Goal: Task Accomplishment & Management: Use online tool/utility

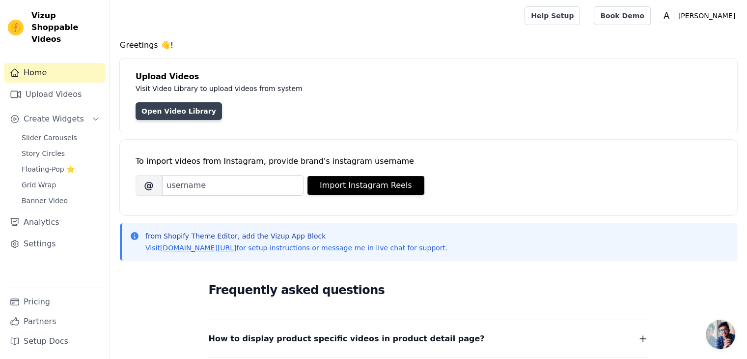
click at [174, 108] on link "Open Video Library" at bounding box center [179, 111] width 86 height 18
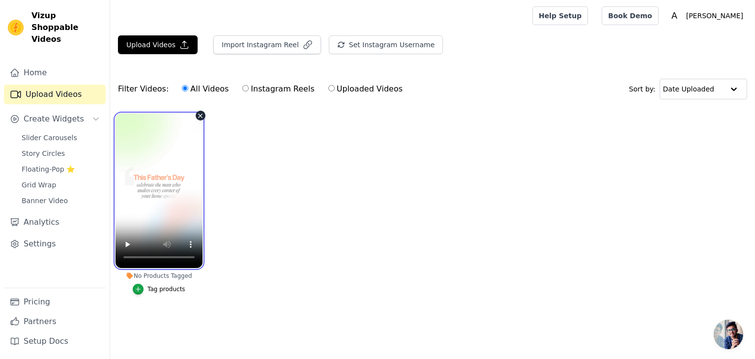
click at [174, 177] on video at bounding box center [158, 190] width 87 height 154
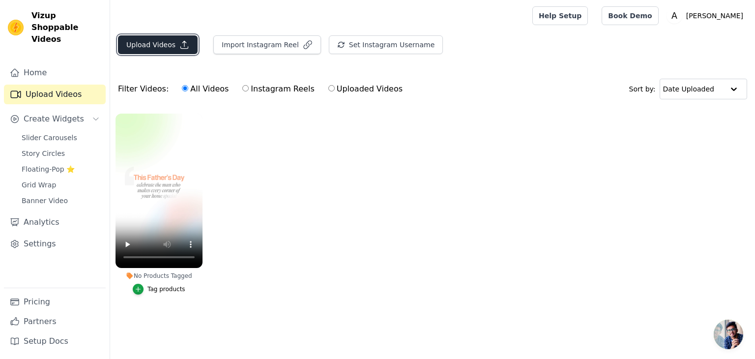
click at [166, 50] on button "Upload Videos" at bounding box center [158, 44] width 80 height 19
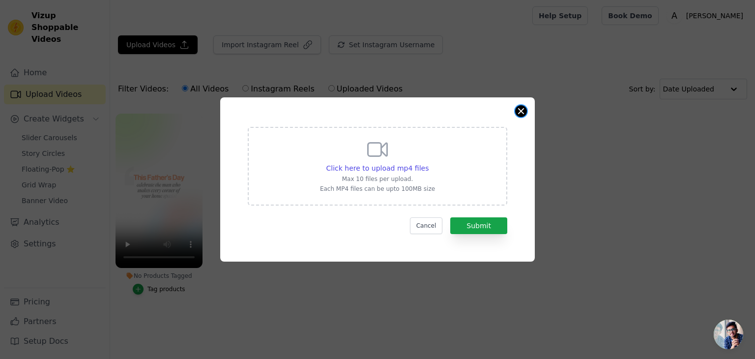
click at [519, 112] on button "Close modal" at bounding box center [521, 111] width 12 height 12
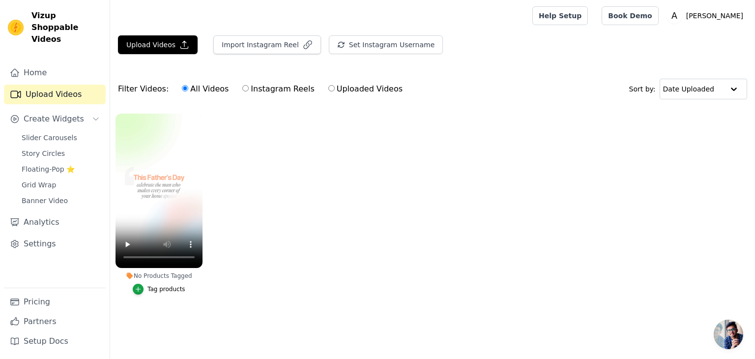
click at [161, 293] on button "Tag products" at bounding box center [159, 288] width 53 height 11
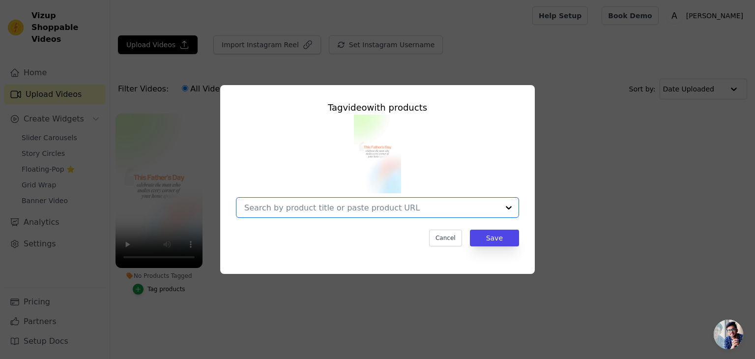
click at [440, 211] on input "No Products Tagged Tag video with products Option undefined, selected. Select i…" at bounding box center [371, 207] width 254 height 9
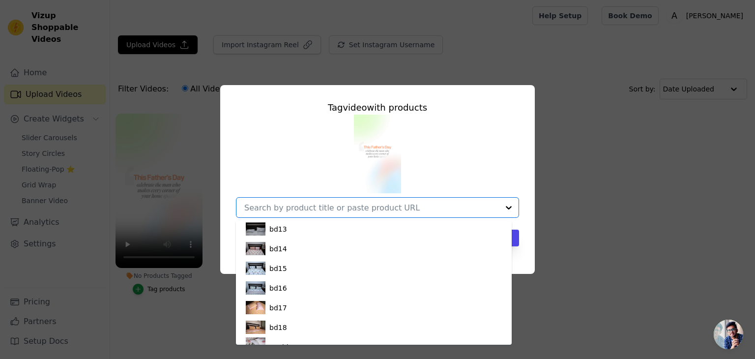
scroll to position [243, 0]
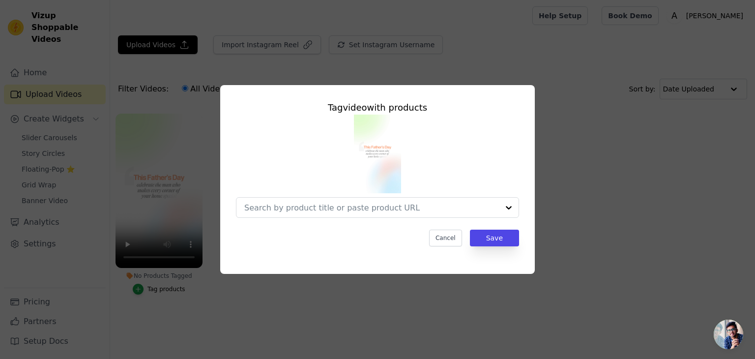
click at [609, 260] on div "Tag video with products Cancel Save" at bounding box center [377, 179] width 723 height 220
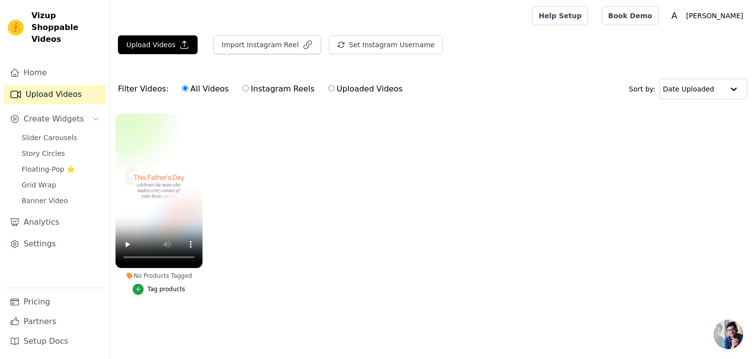
click at [172, 288] on div "Tag products" at bounding box center [166, 289] width 38 height 8
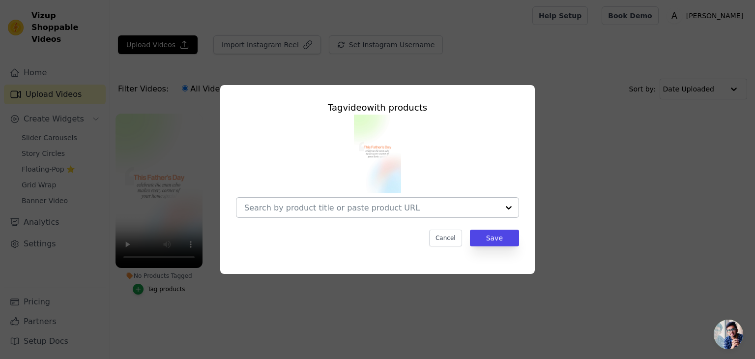
click at [503, 206] on div at bounding box center [509, 207] width 20 height 20
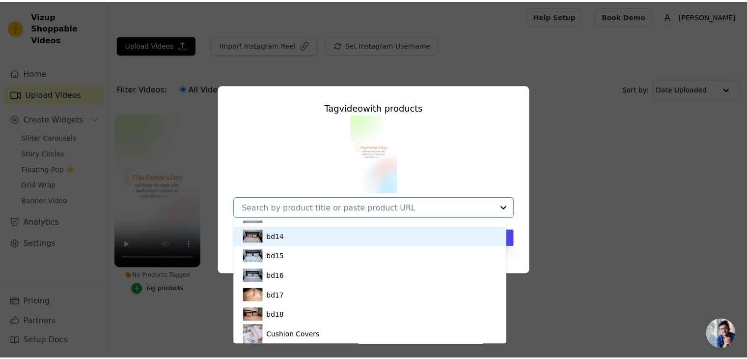
scroll to position [236, 0]
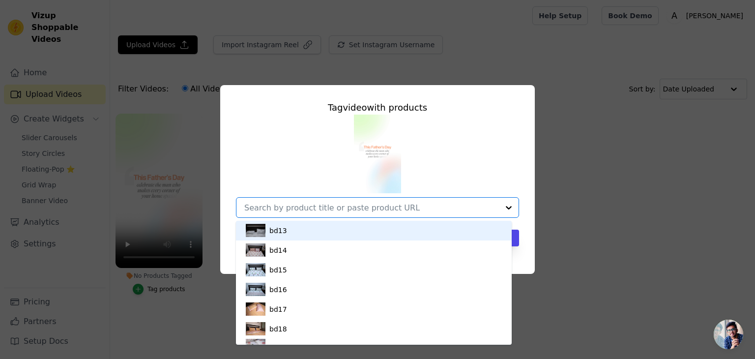
click at [402, 224] on div "bd13" at bounding box center [374, 231] width 256 height 20
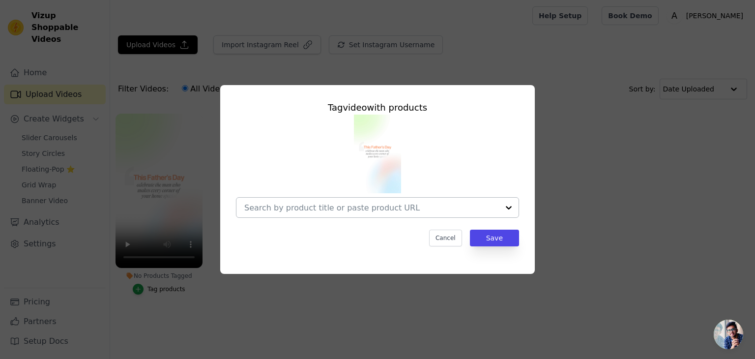
click at [428, 217] on div at bounding box center [371, 207] width 254 height 20
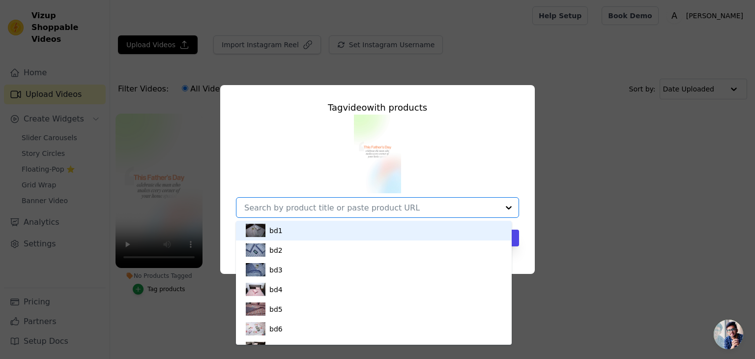
click at [391, 228] on div "bd1" at bounding box center [374, 231] width 256 height 20
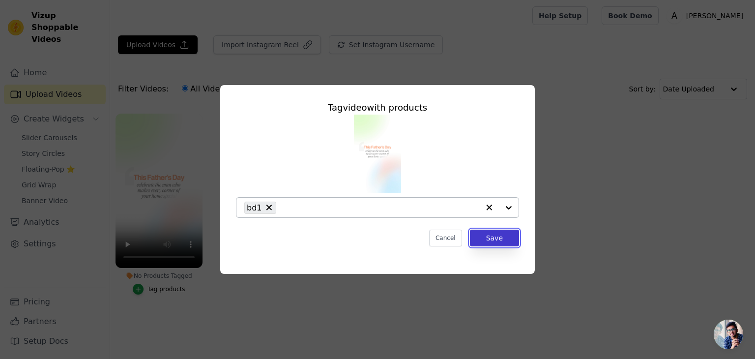
click at [494, 241] on button "Save" at bounding box center [494, 237] width 49 height 17
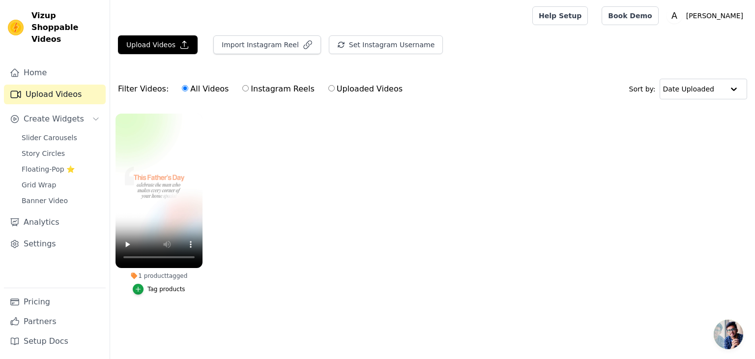
click at [339, 91] on label "Uploaded Videos" at bounding box center [365, 89] width 75 height 13
click at [335, 91] on input "Uploaded Videos" at bounding box center [331, 88] width 6 height 6
radio input "true"
click at [36, 65] on link "Home" at bounding box center [55, 73] width 102 height 20
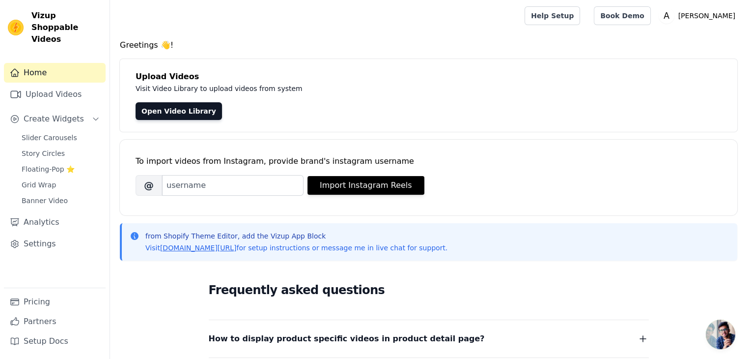
drag, startPoint x: 741, startPoint y: 89, endPoint x: 754, endPoint y: 84, distance: 14.1
click at [747, 84] on html "Vizup Shoppable Videos Home Upload Videos Create Widgets Slider Carousels Story…" at bounding box center [373, 275] width 747 height 551
click at [64, 133] on span "Slider Carousels" at bounding box center [50, 138] width 56 height 10
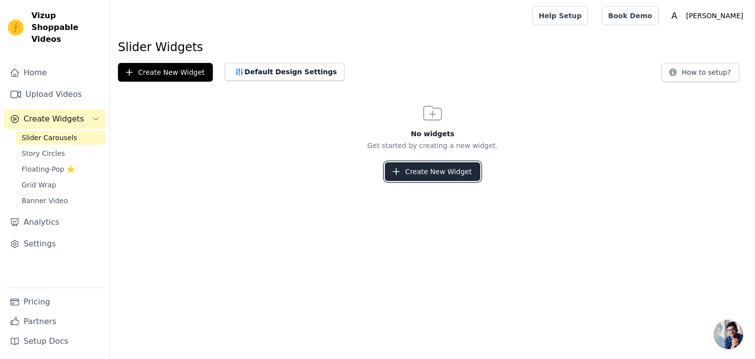
click at [420, 180] on button "Create New Widget" at bounding box center [432, 171] width 95 height 19
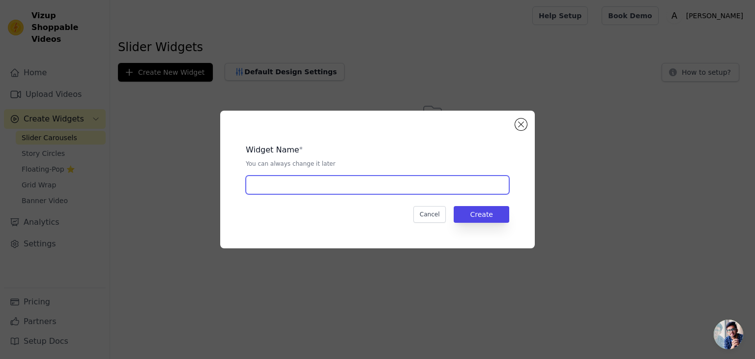
click at [420, 180] on input "text" at bounding box center [377, 184] width 263 height 19
type input "Shop By Video"
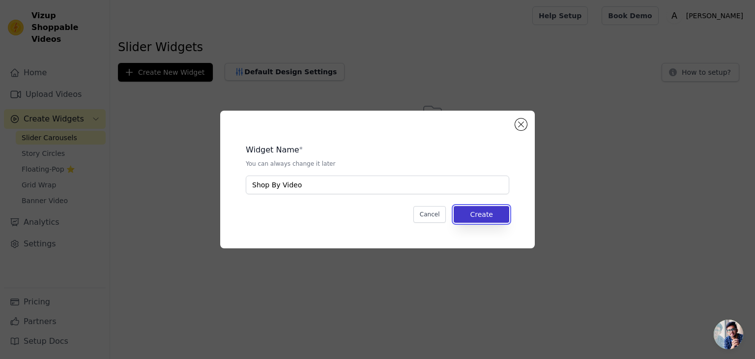
click at [485, 209] on button "Create" at bounding box center [481, 214] width 56 height 17
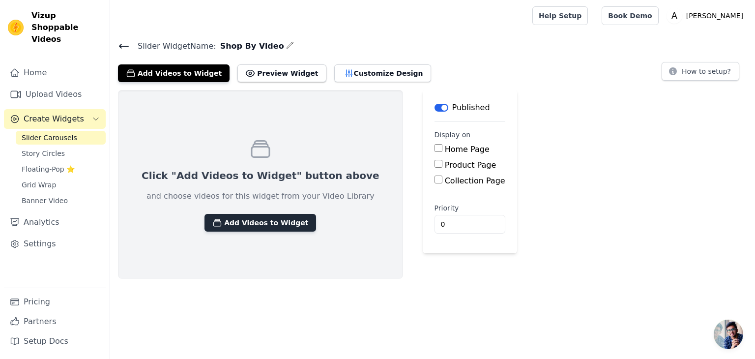
click at [251, 221] on button "Add Videos to Widget" at bounding box center [260, 223] width 112 height 18
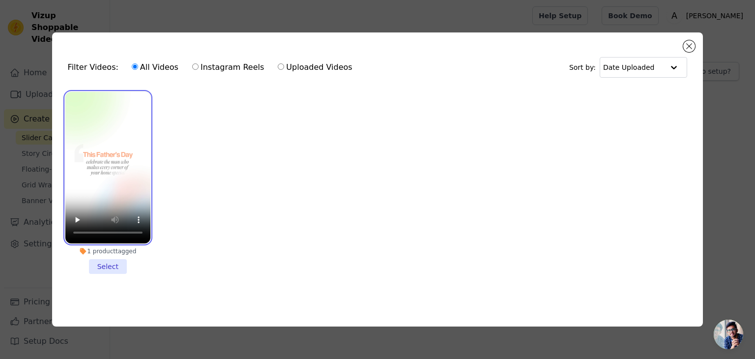
click at [110, 172] on video at bounding box center [107, 167] width 85 height 151
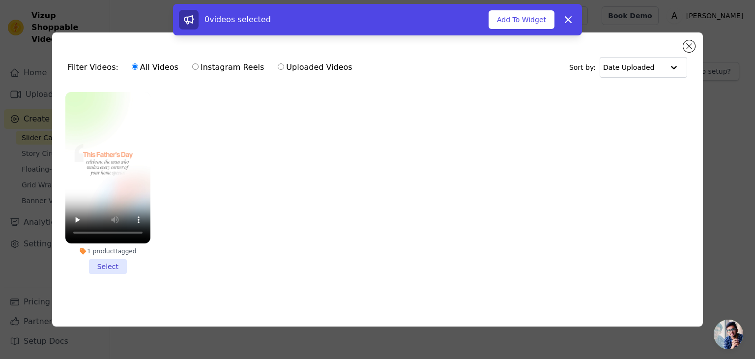
click at [104, 261] on li "1 product tagged Select" at bounding box center [107, 183] width 85 height 182
click at [0, 0] on input "1 product tagged Select" at bounding box center [0, 0] width 0 height 0
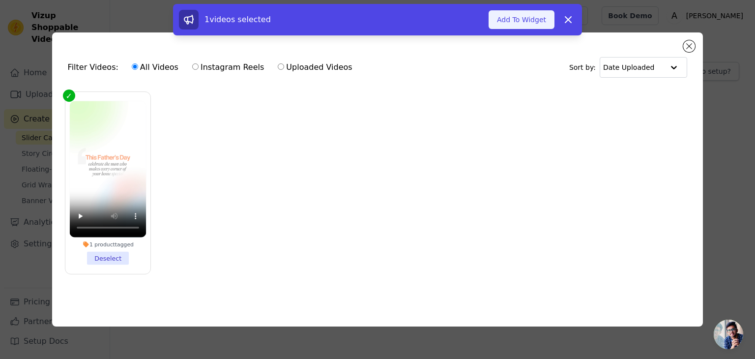
click at [508, 16] on button "Add To Widget" at bounding box center [521, 19] width 66 height 19
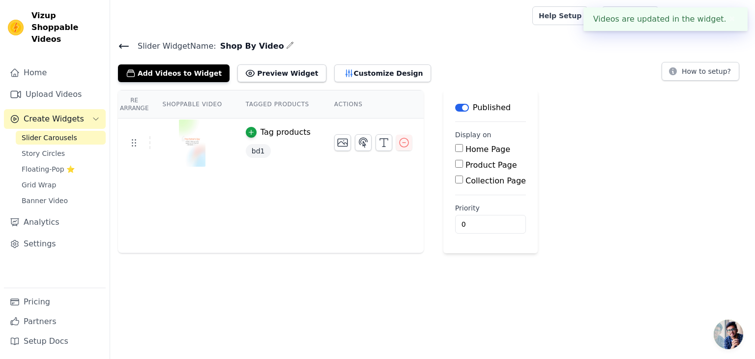
click at [455, 152] on div "Home Page" at bounding box center [490, 149] width 71 height 12
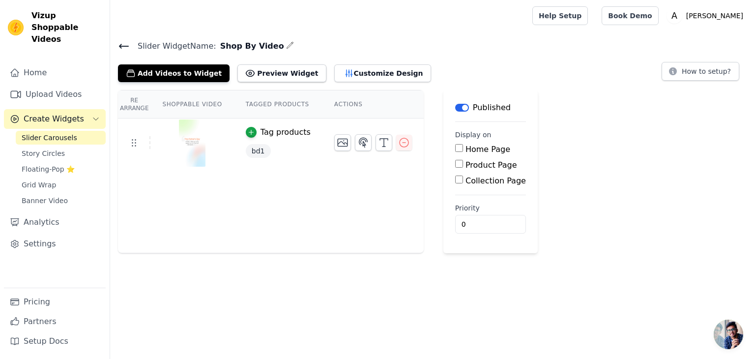
click at [455, 151] on input "Home Page" at bounding box center [459, 148] width 8 height 8
checkbox input "true"
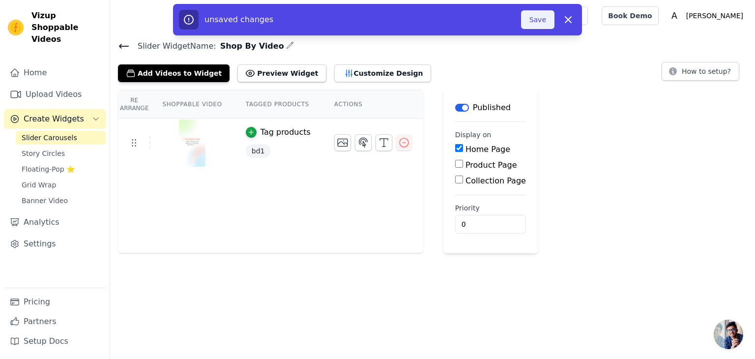
click at [534, 16] on button "Save" at bounding box center [537, 19] width 33 height 19
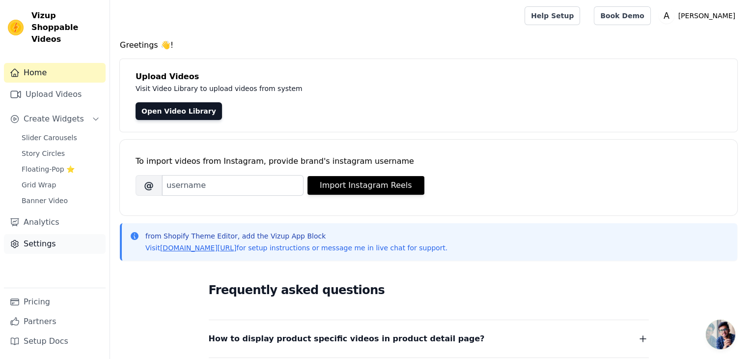
click at [41, 234] on link "Settings" at bounding box center [55, 244] width 102 height 20
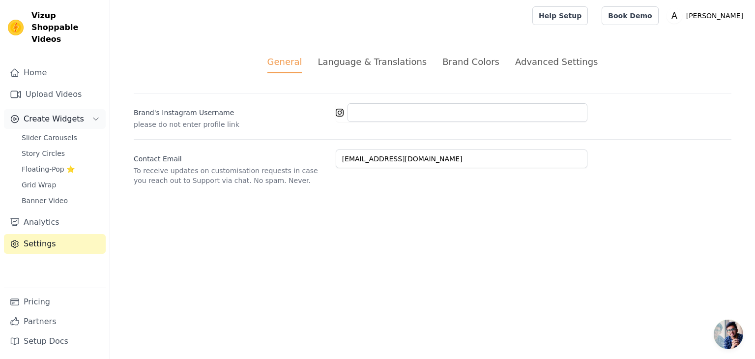
click at [82, 109] on button "Create Widgets" at bounding box center [55, 119] width 102 height 20
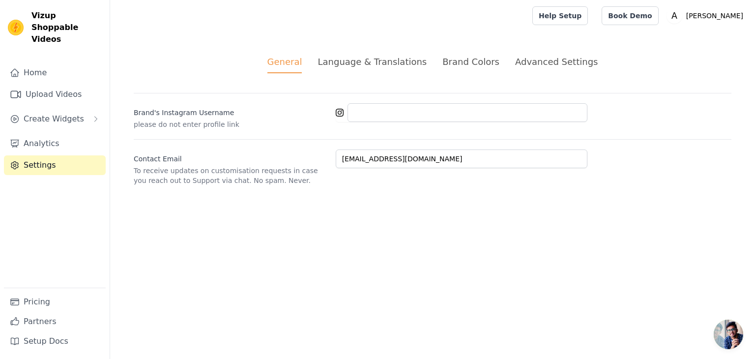
click at [51, 155] on link "Settings" at bounding box center [55, 165] width 102 height 20
click at [50, 155] on link "Settings" at bounding box center [55, 165] width 102 height 20
click at [41, 63] on link "Home" at bounding box center [55, 73] width 102 height 20
